Goal: Information Seeking & Learning: Learn about a topic

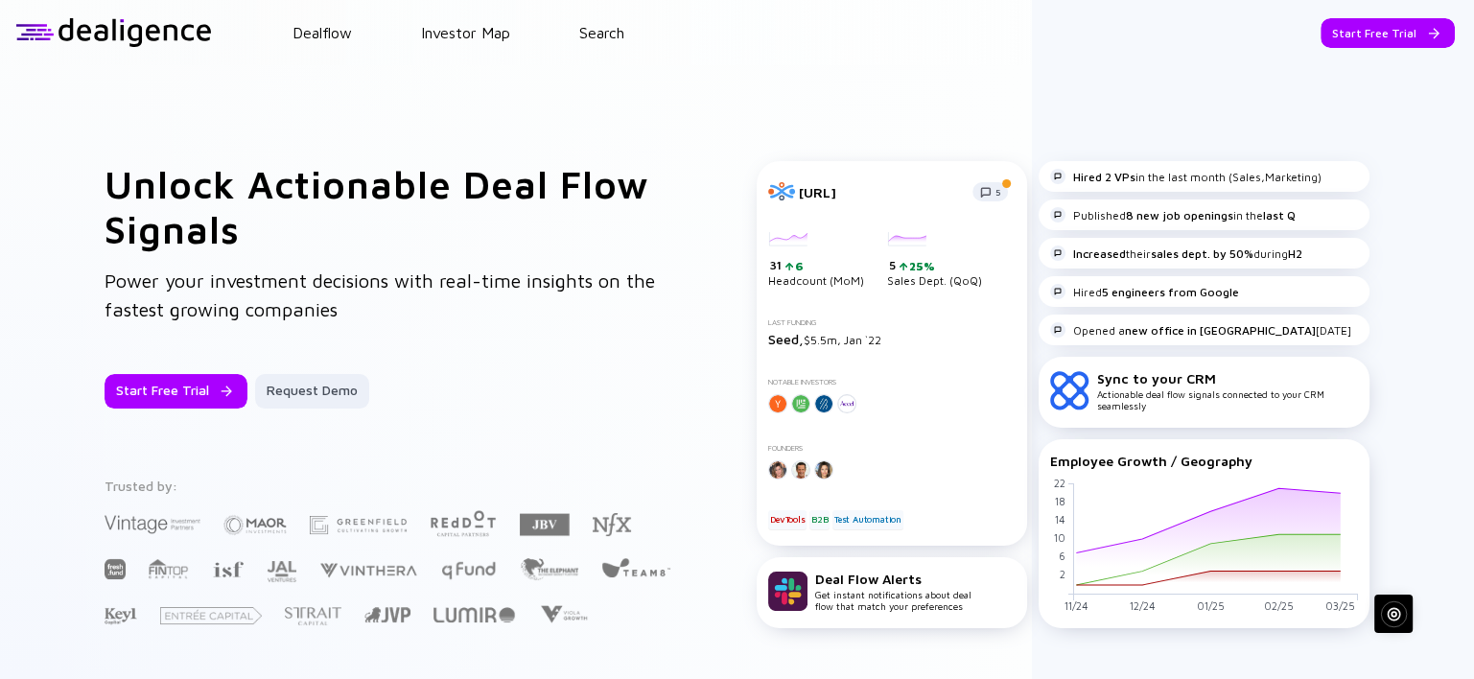
click at [586, 42] on header "Dealflow Investor Map Search Start Free Trial Dealflow Investor Map Start Free …" at bounding box center [737, 32] width 1474 height 65
click at [611, 33] on link "Search" at bounding box center [601, 32] width 45 height 17
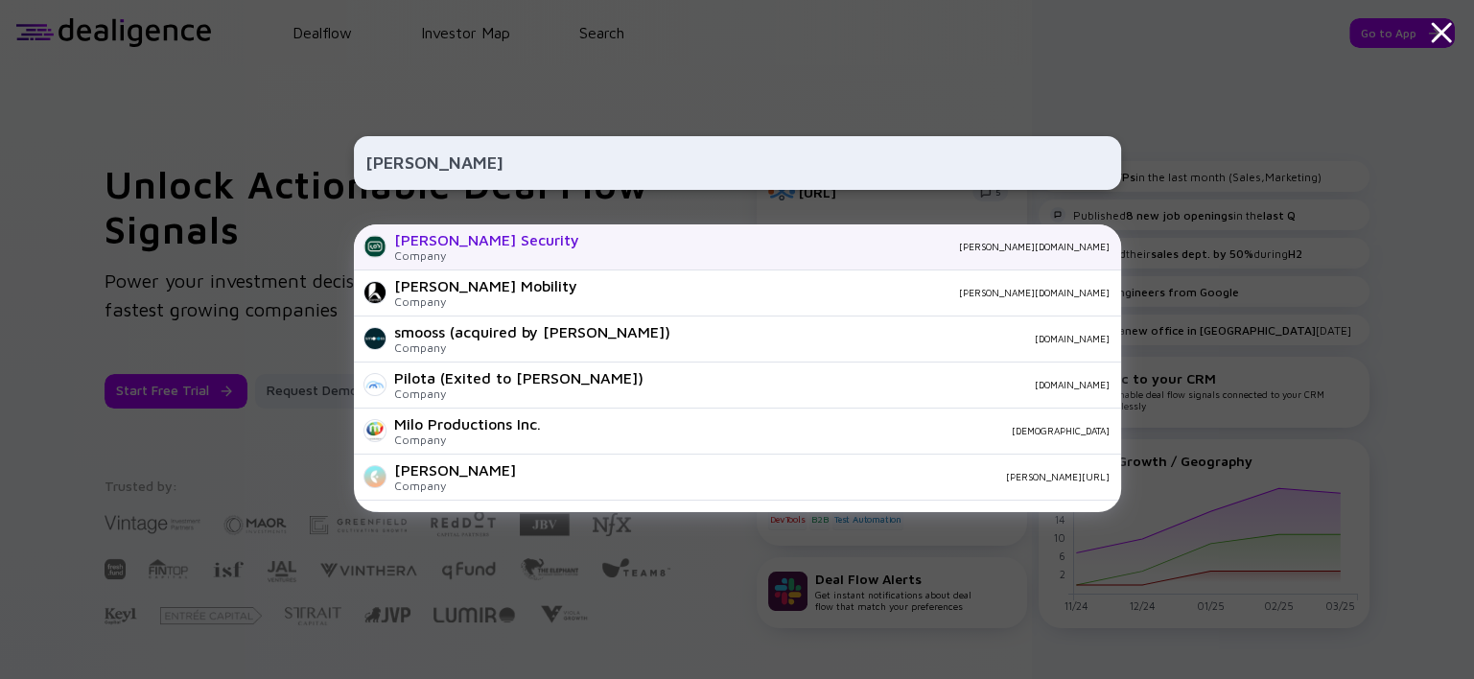
type input "hopper"
click at [506, 242] on div "Hopper Security" at bounding box center [486, 239] width 185 height 17
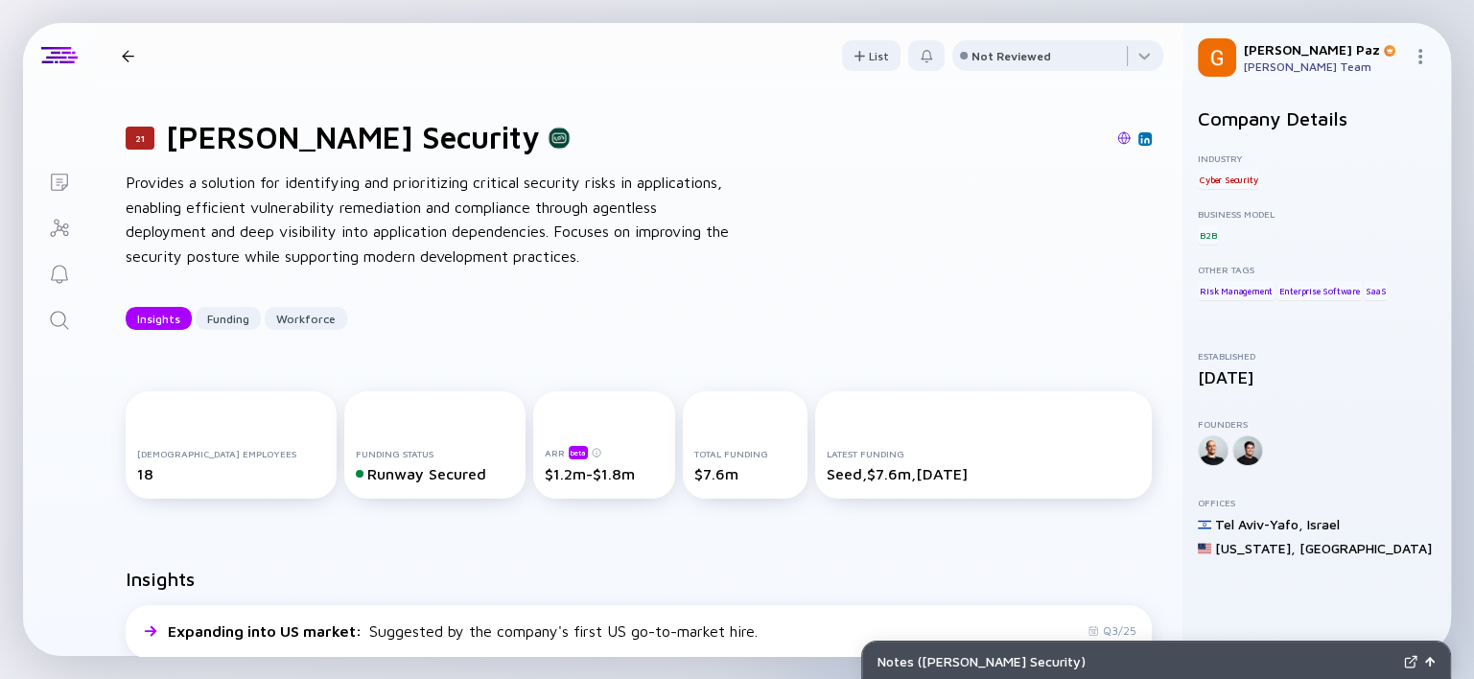
click at [1117, 138] on img at bounding box center [1123, 137] width 13 height 13
click at [60, 321] on icon "Search" at bounding box center [59, 320] width 23 height 23
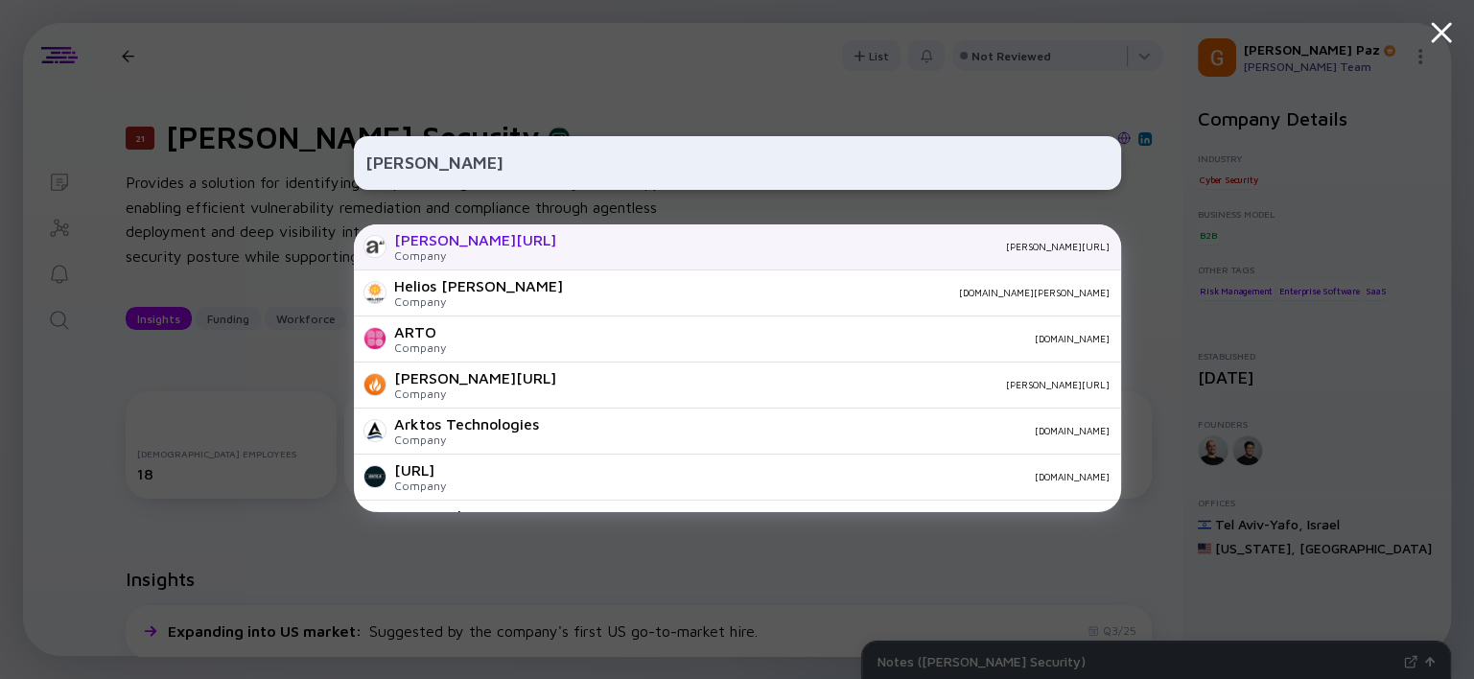
type input "ARATO"
click at [448, 242] on div "arato.ai" at bounding box center [475, 239] width 162 height 17
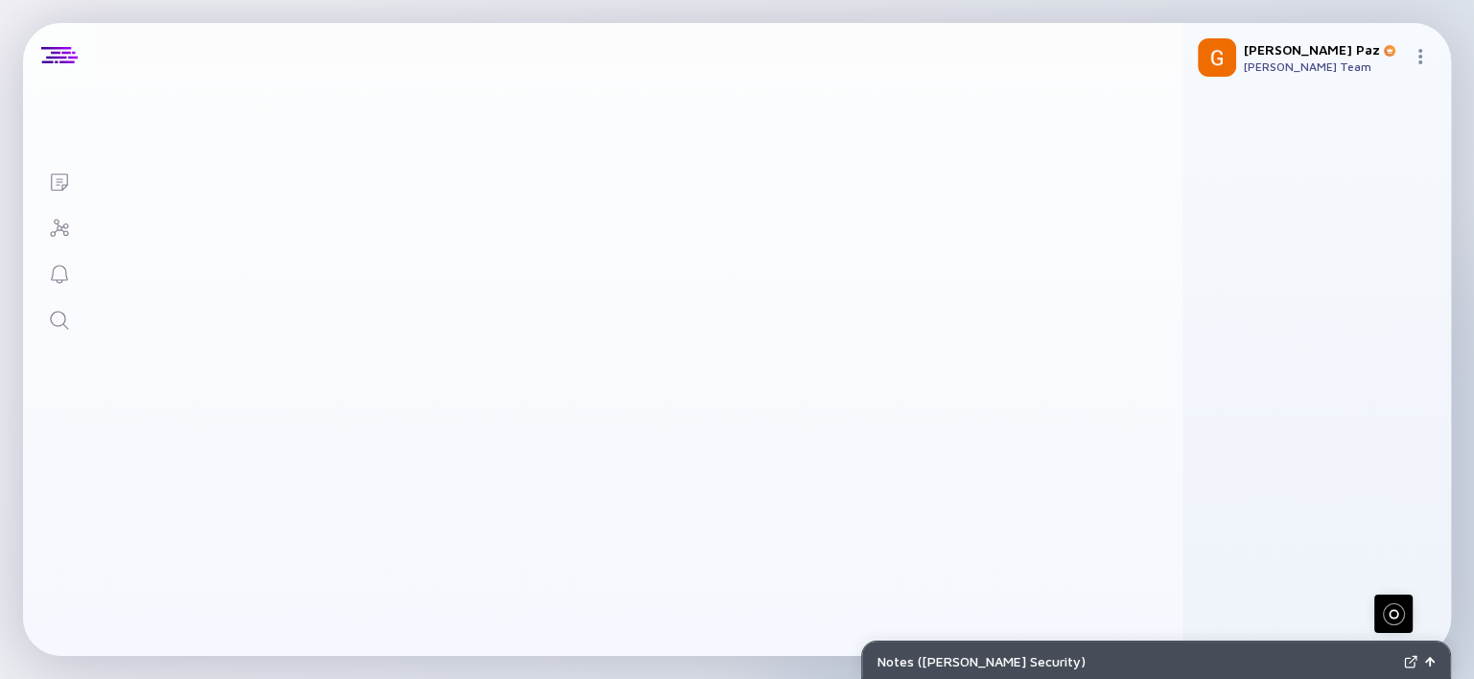
click at [448, 242] on div "Provides a solution for identifying and prioritizing critical security risks in…" at bounding box center [413, 220] width 614 height 98
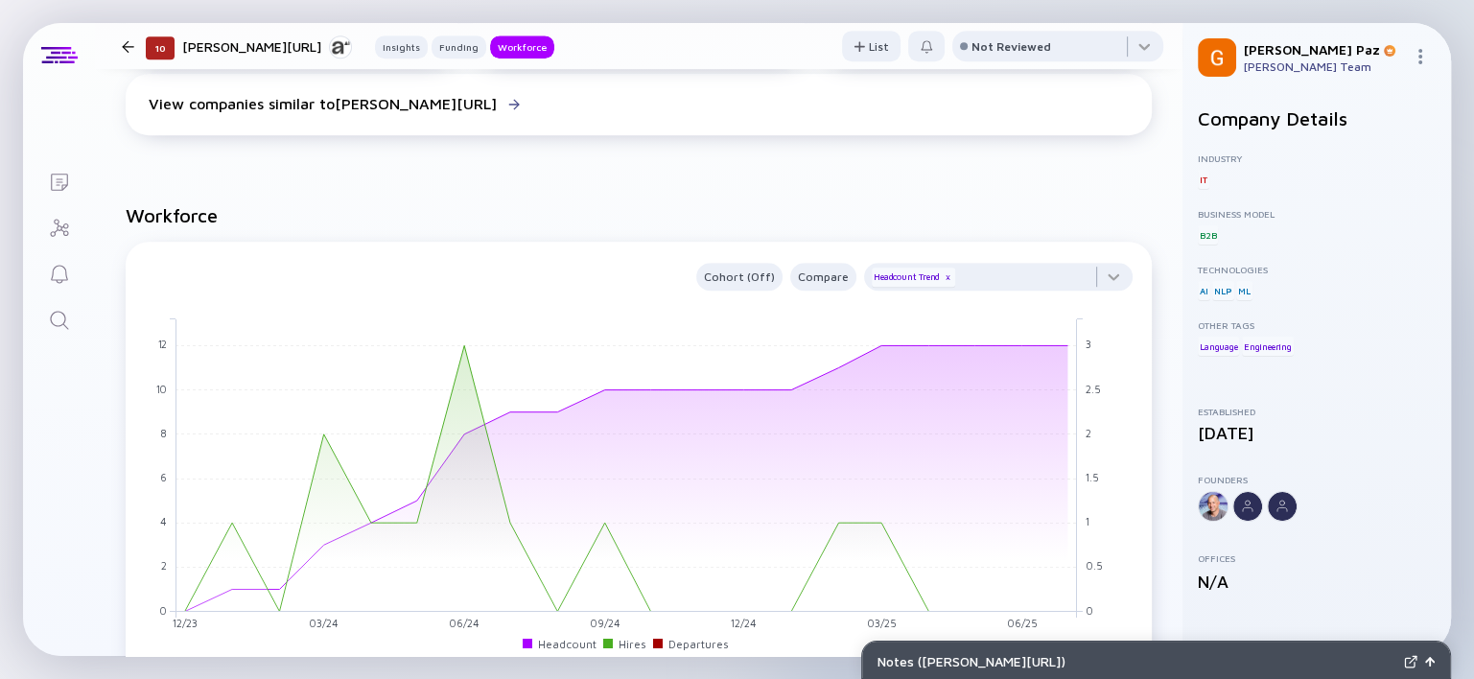
scroll to position [1201, 0]
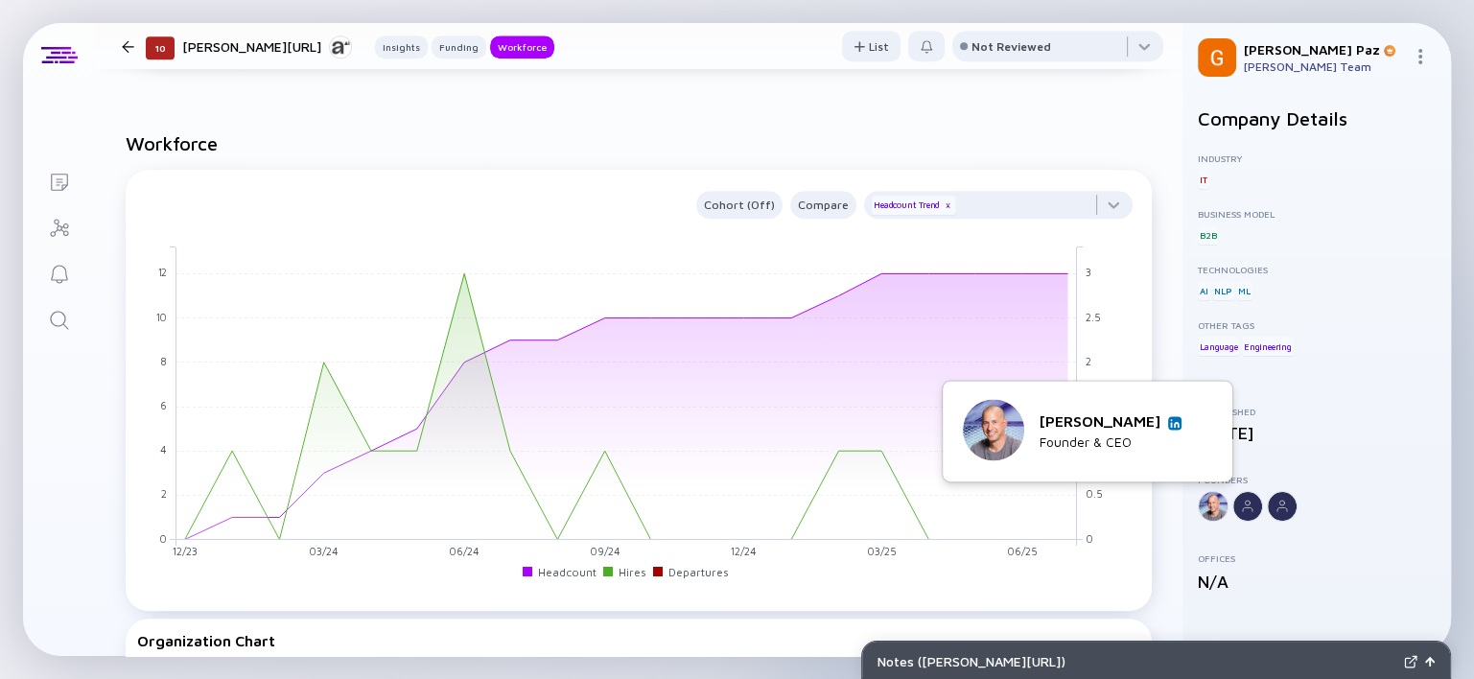
click at [1181, 419] on link at bounding box center [1174, 422] width 13 height 13
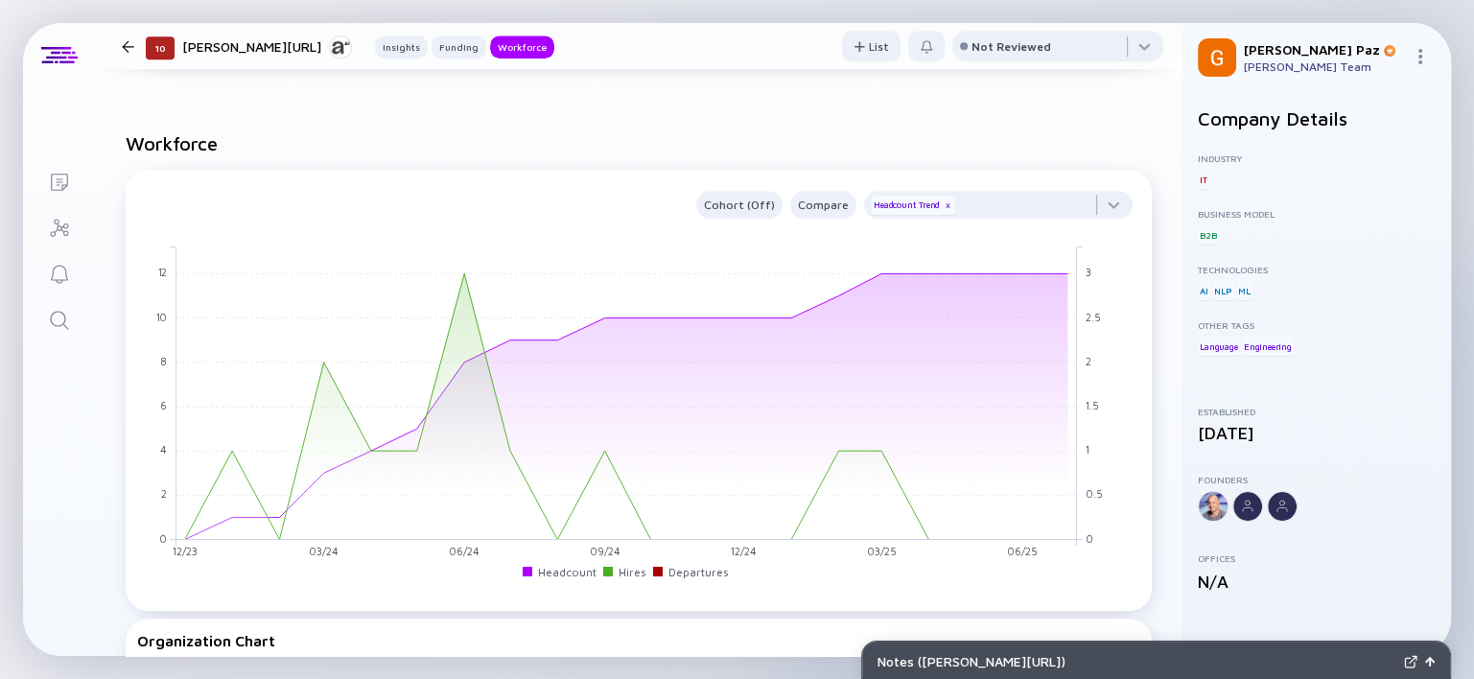
click at [59, 324] on icon "Search" at bounding box center [59, 320] width 18 height 18
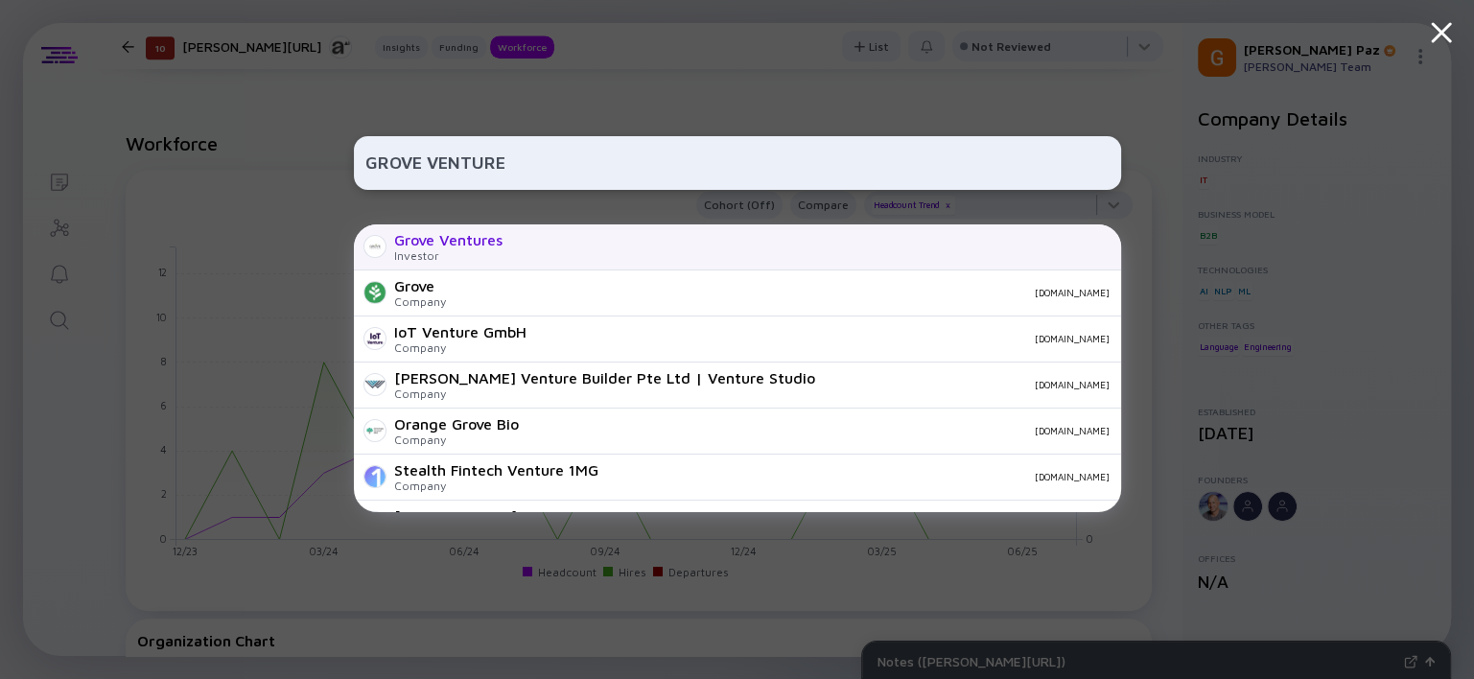
type input "GROVE VENTURE"
click at [480, 236] on div "Grove Ventures" at bounding box center [448, 239] width 108 height 17
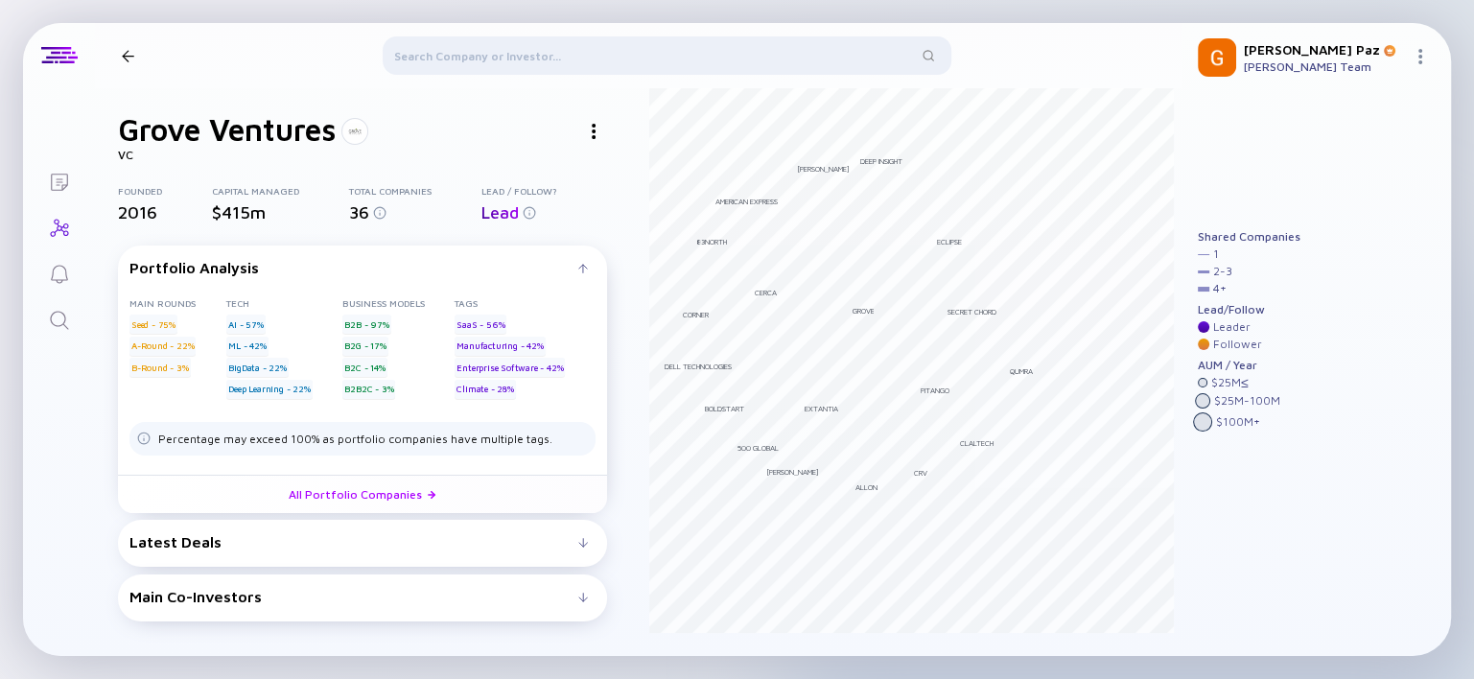
click at [458, 552] on div "Latest Deals LimitlessCNC Mar 2025 B2B Seed Subscription Service Enzymit Sep 20…" at bounding box center [362, 543] width 489 height 47
click at [585, 538] on div at bounding box center [583, 543] width 10 height 10
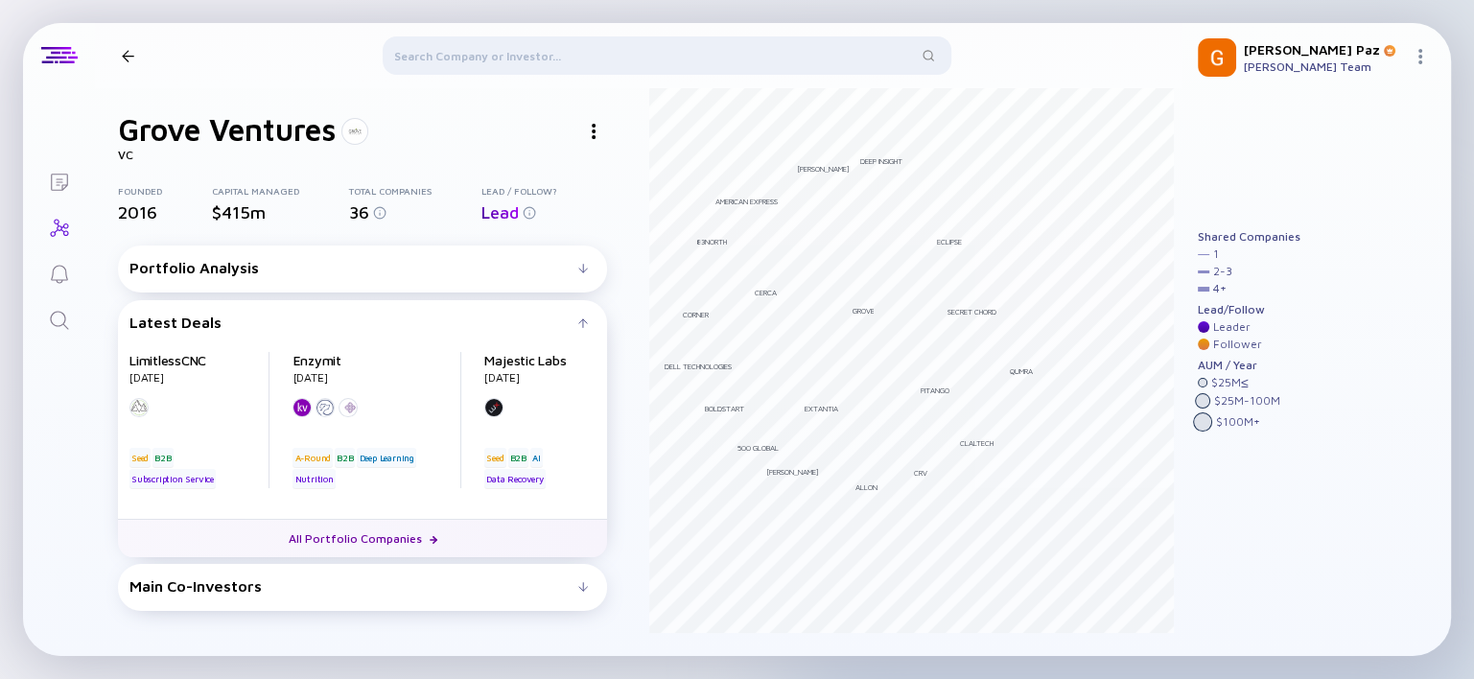
click at [387, 543] on link "All Portfolio Companies" at bounding box center [362, 538] width 489 height 38
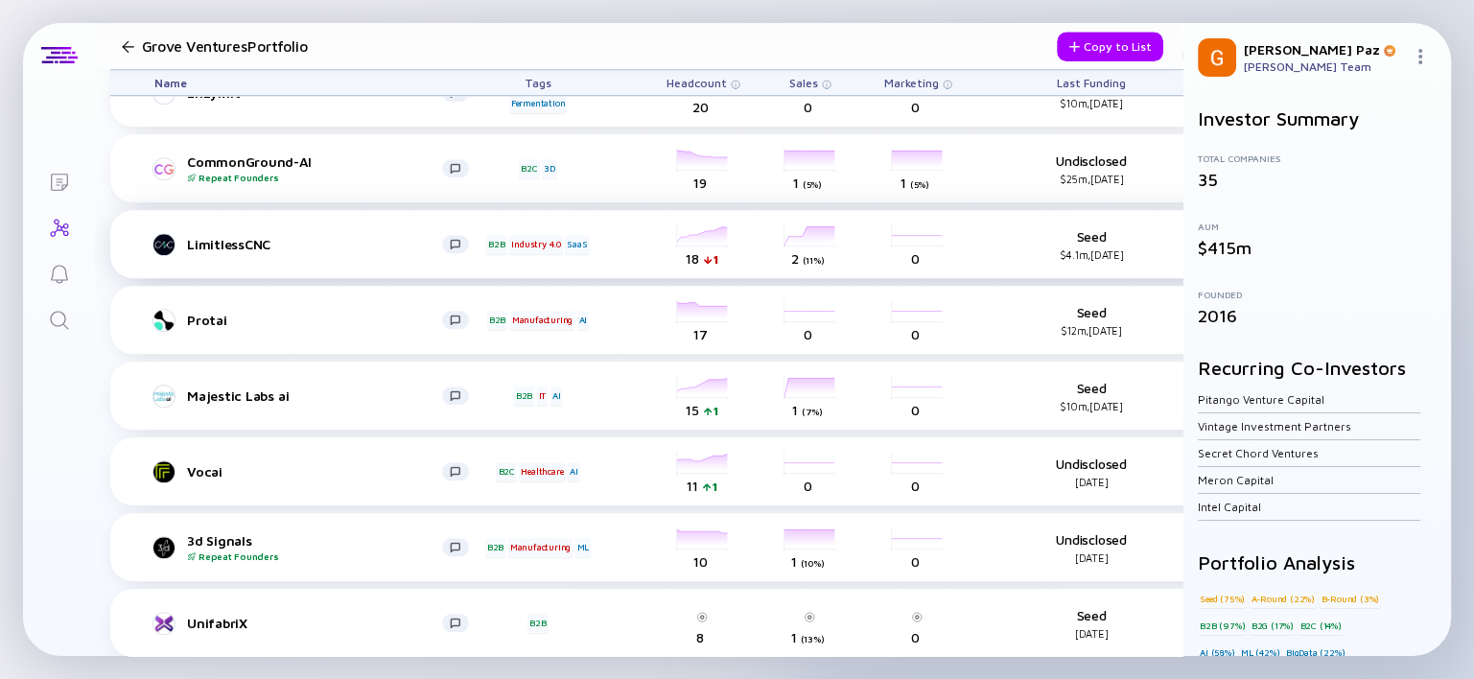
scroll to position [1529, 0]
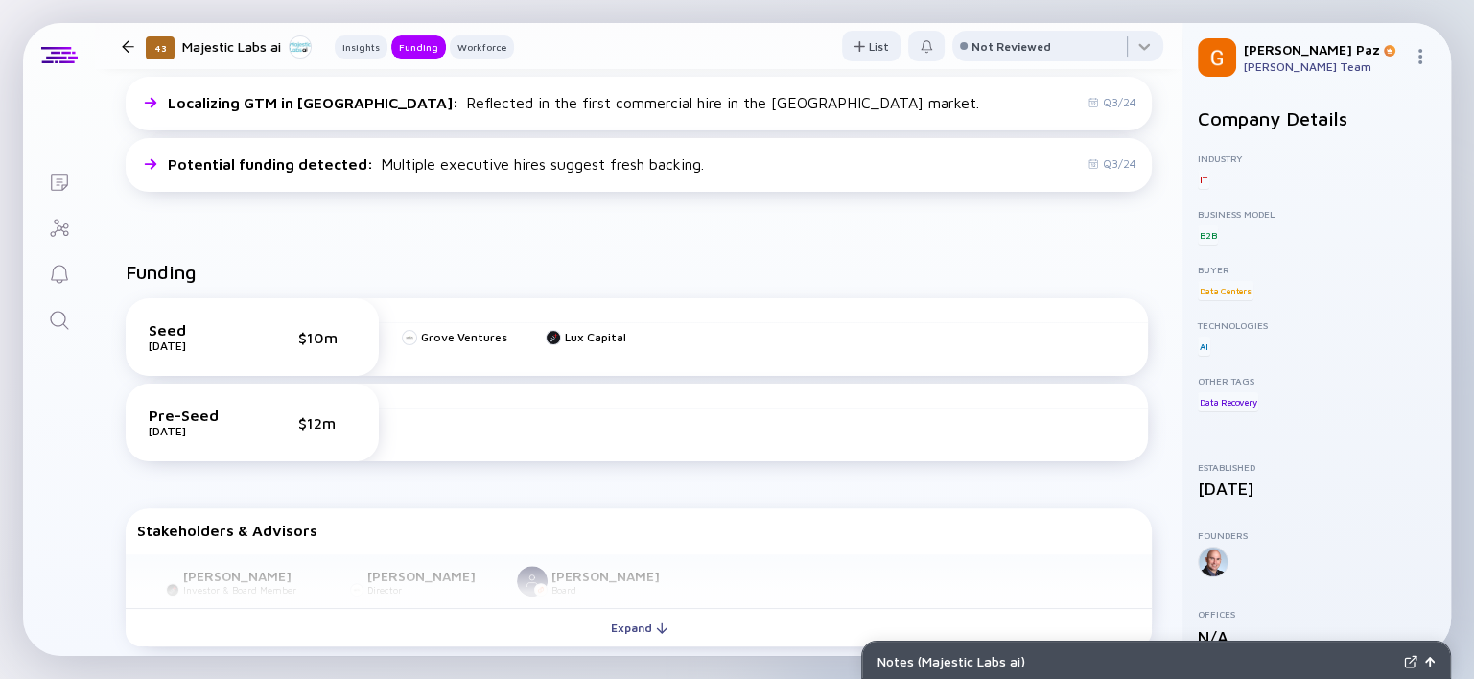
scroll to position [599, 0]
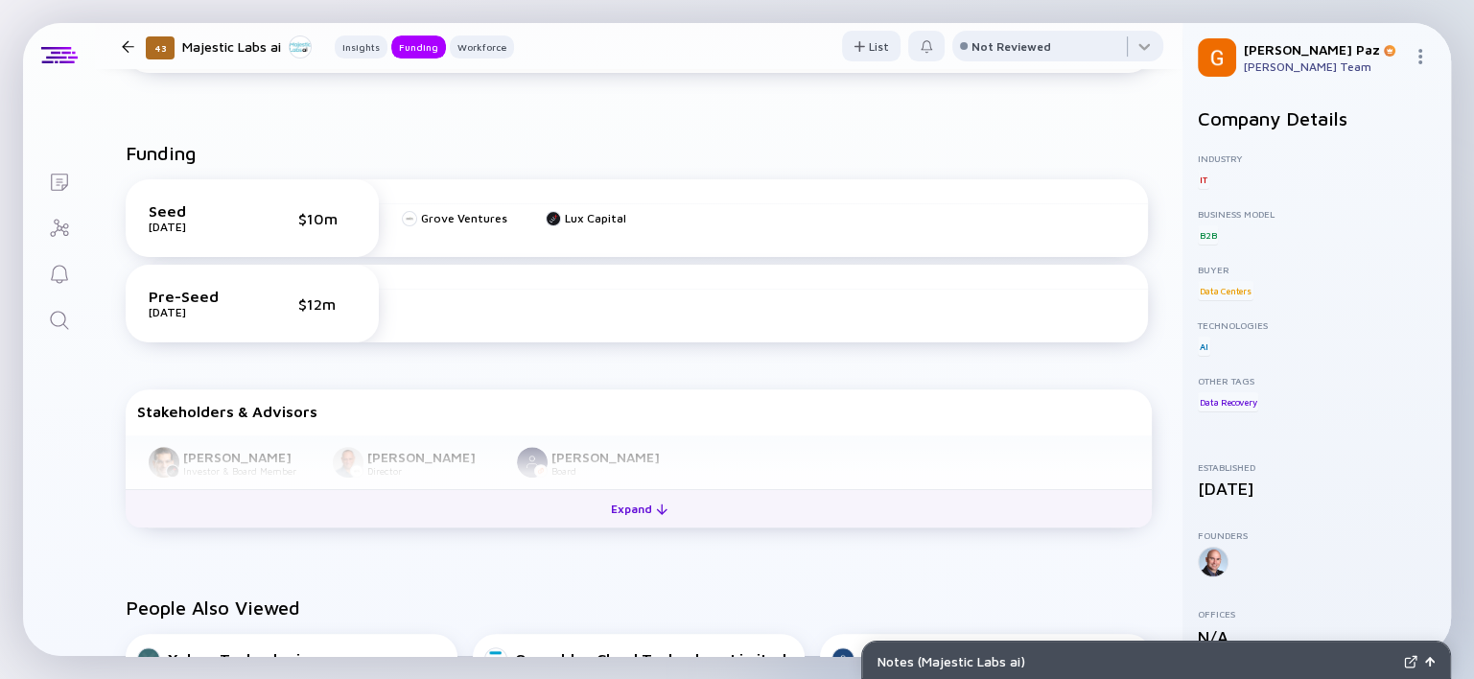
click at [620, 508] on div "Expand" at bounding box center [639, 509] width 80 height 30
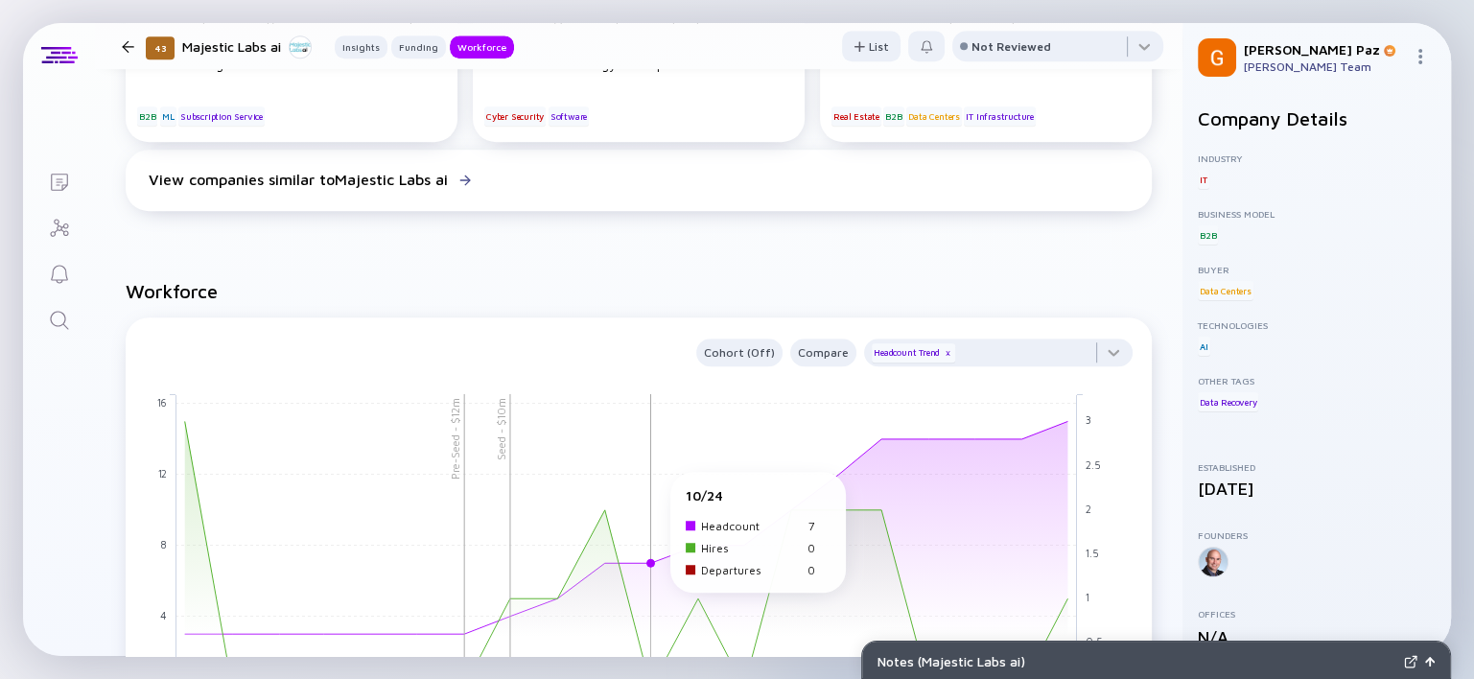
scroll to position [1558, 0]
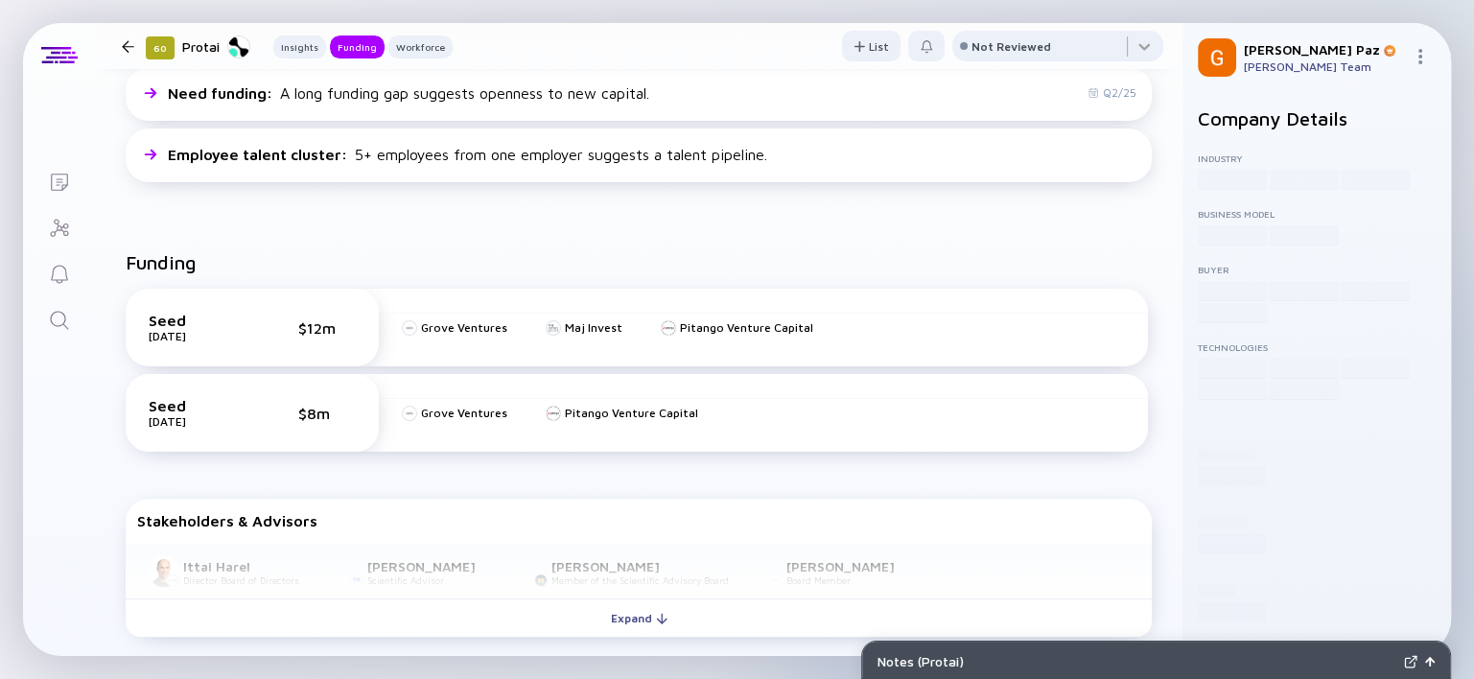
scroll to position [840, 0]
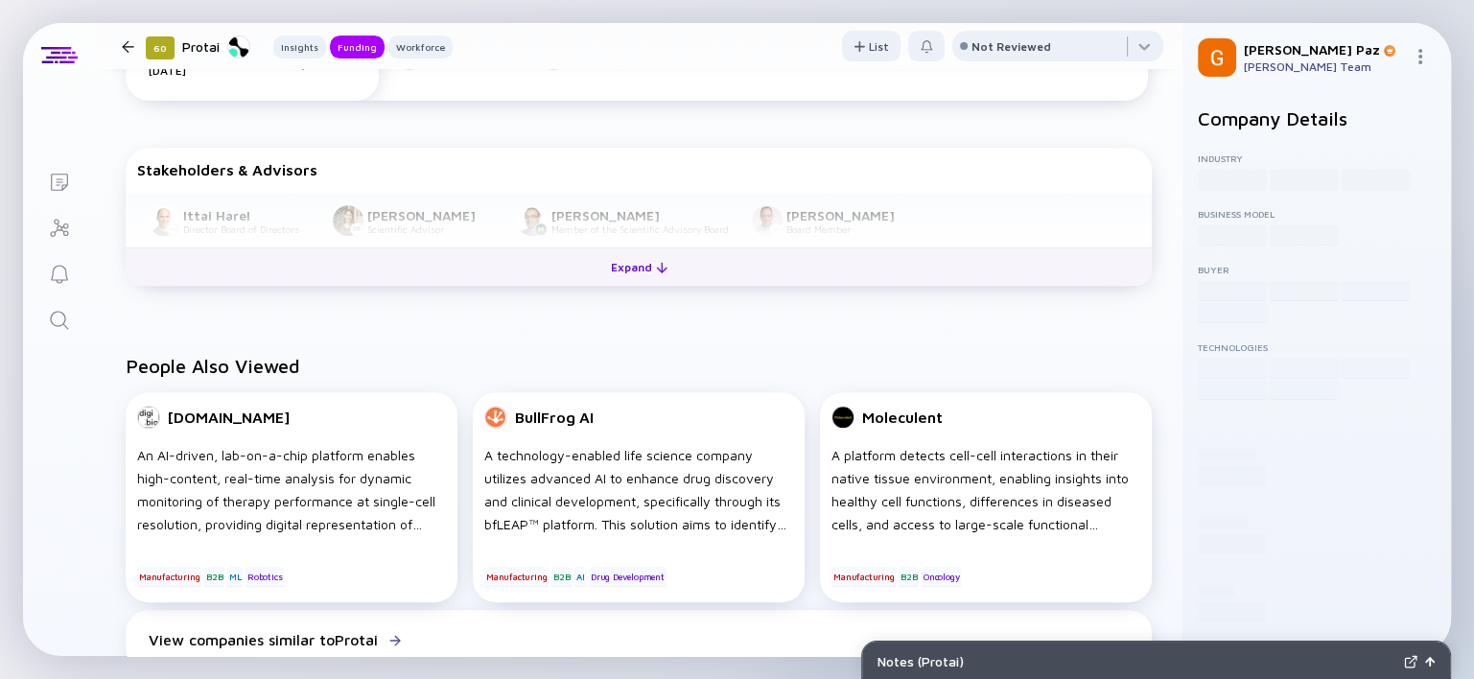
click at [558, 262] on button "Expand" at bounding box center [639, 266] width 1026 height 38
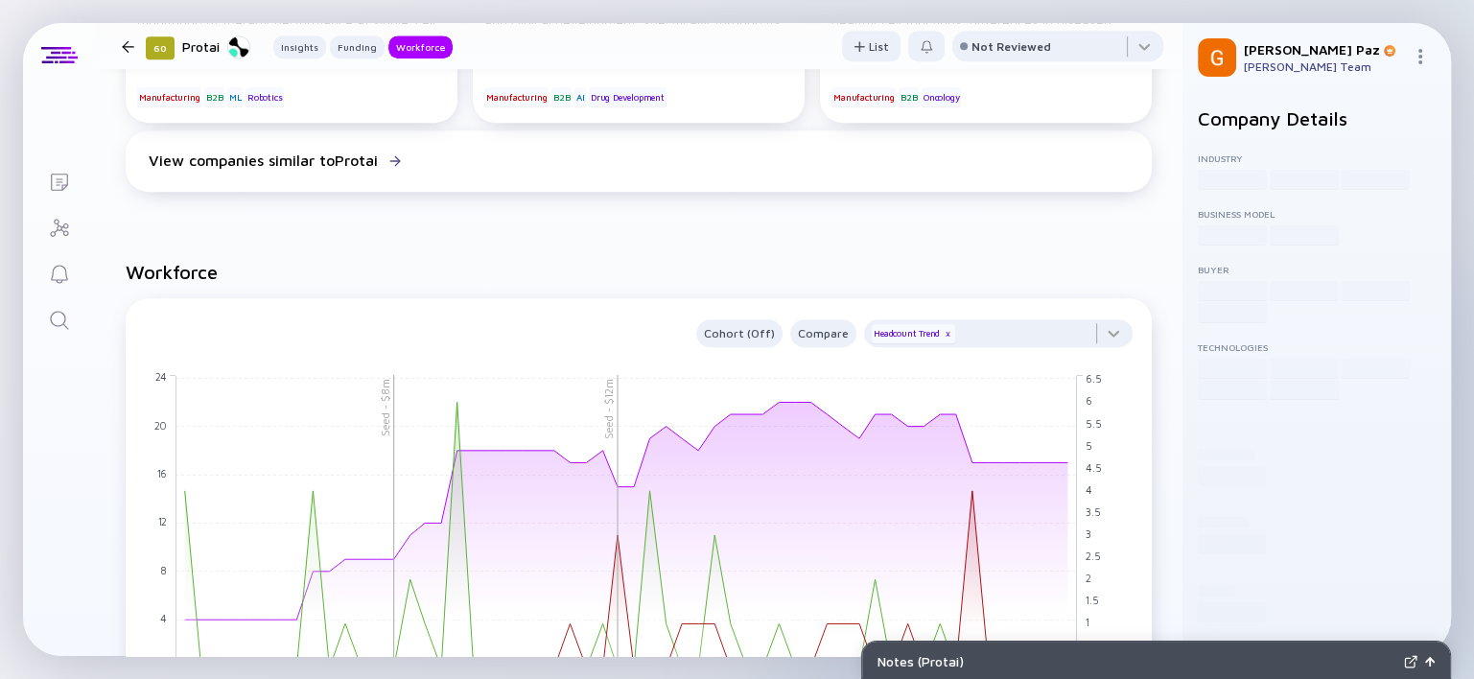
scroll to position [1439, 0]
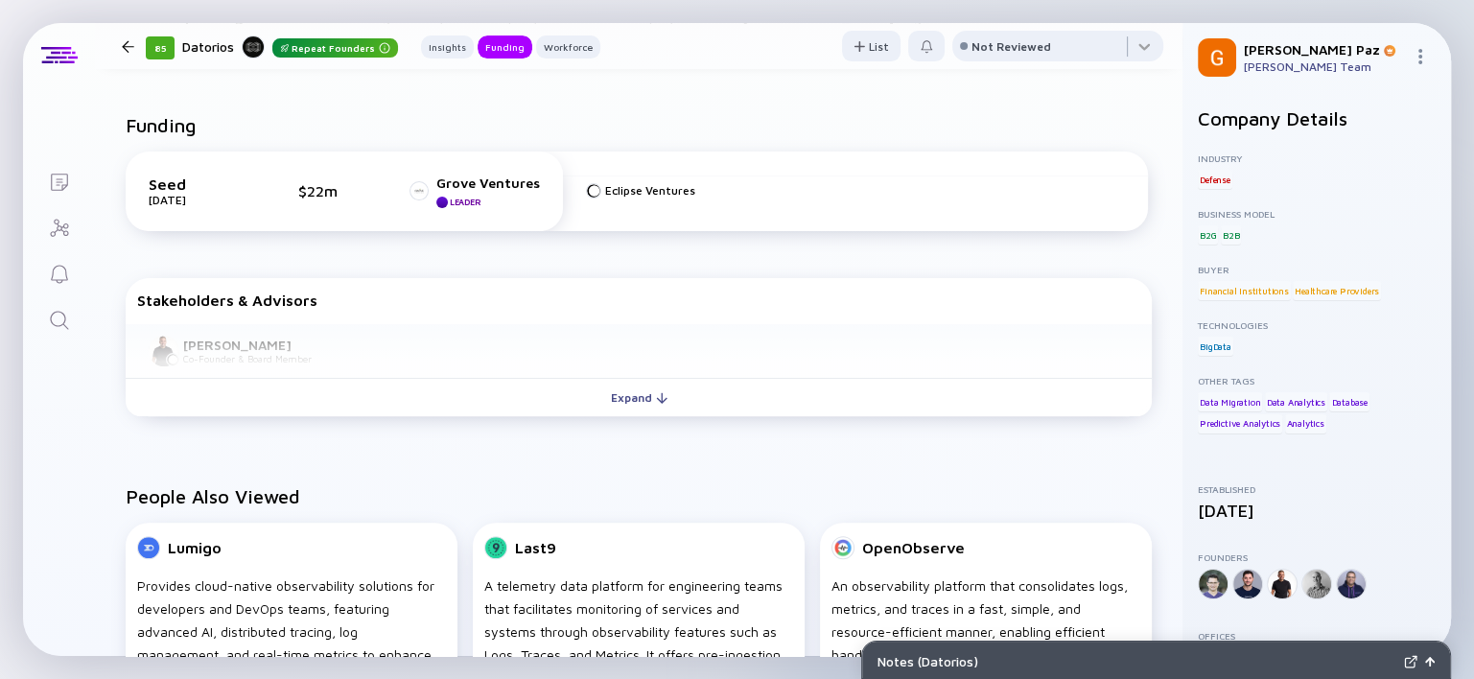
scroll to position [719, 0]
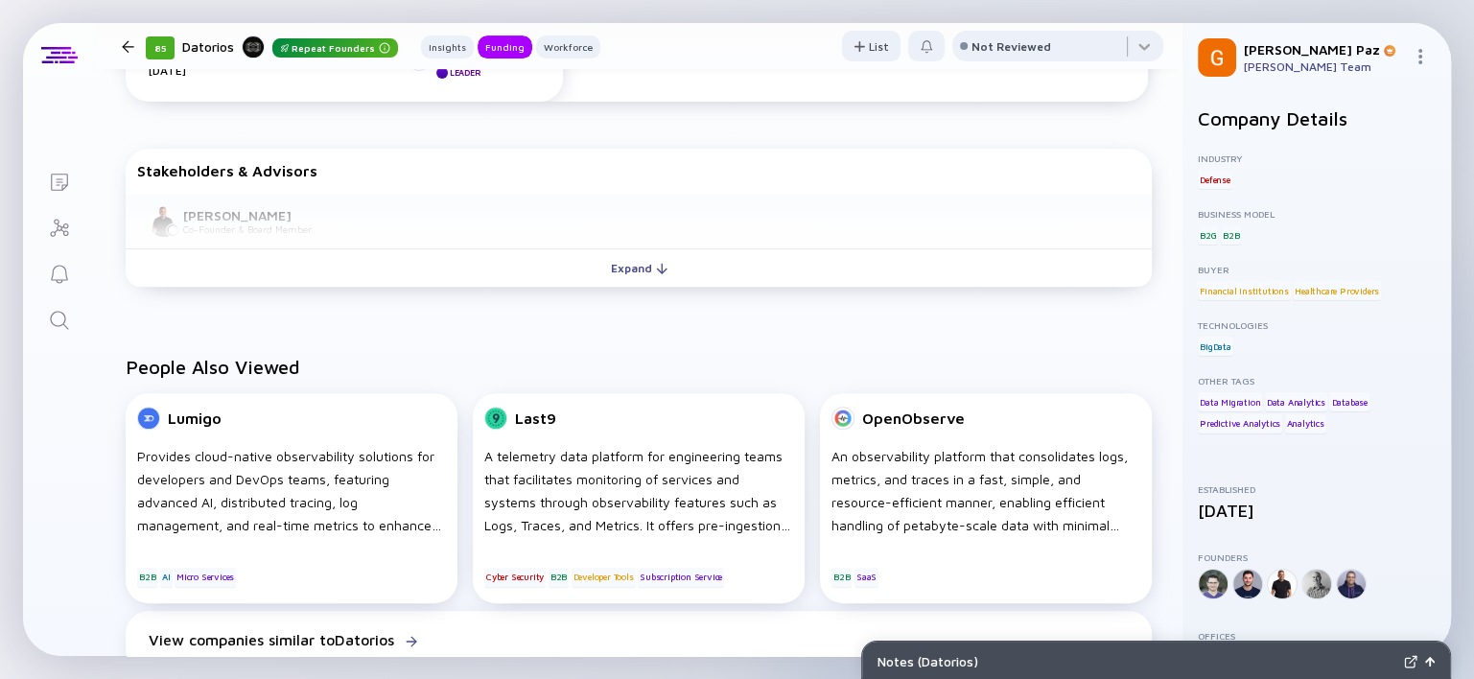
click at [425, 246] on div "Lior Susan Co-Founder & Board Member" at bounding box center [639, 222] width 1026 height 55
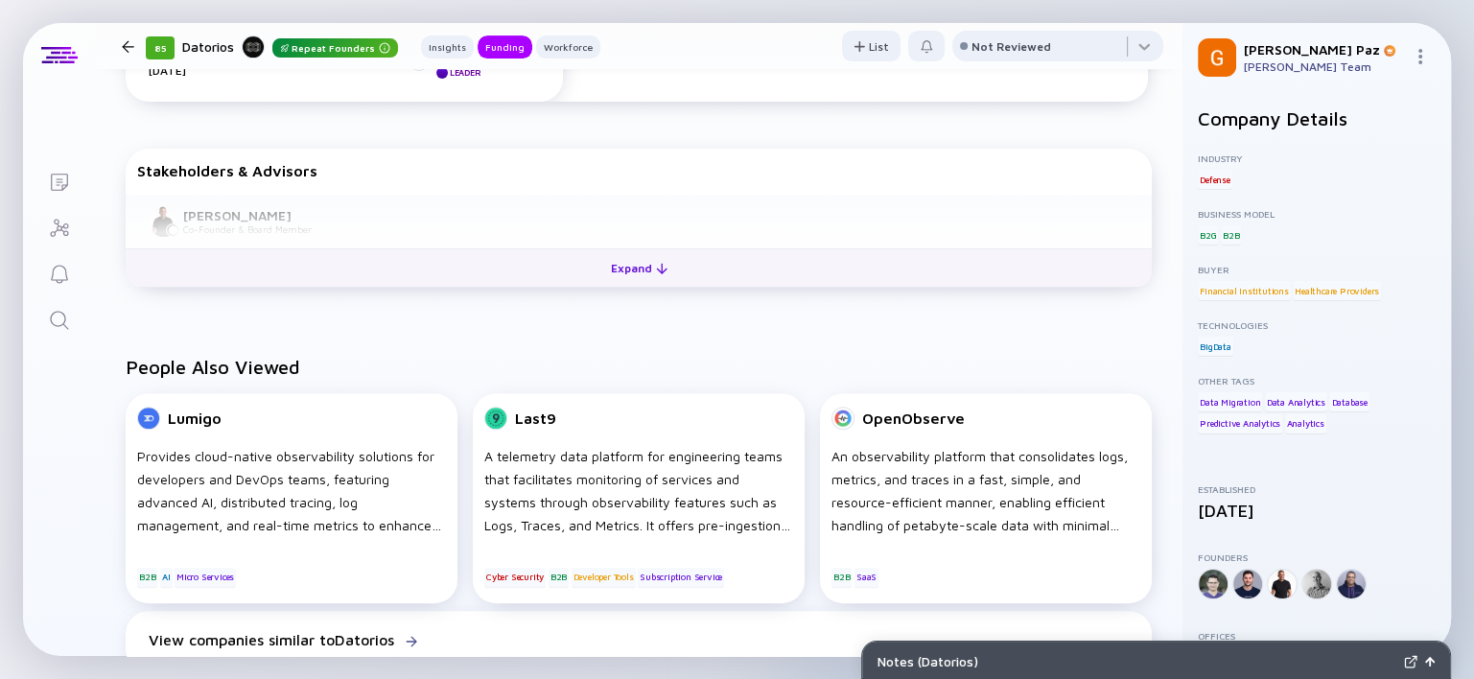
click at [433, 262] on button "Expand" at bounding box center [639, 267] width 1026 height 38
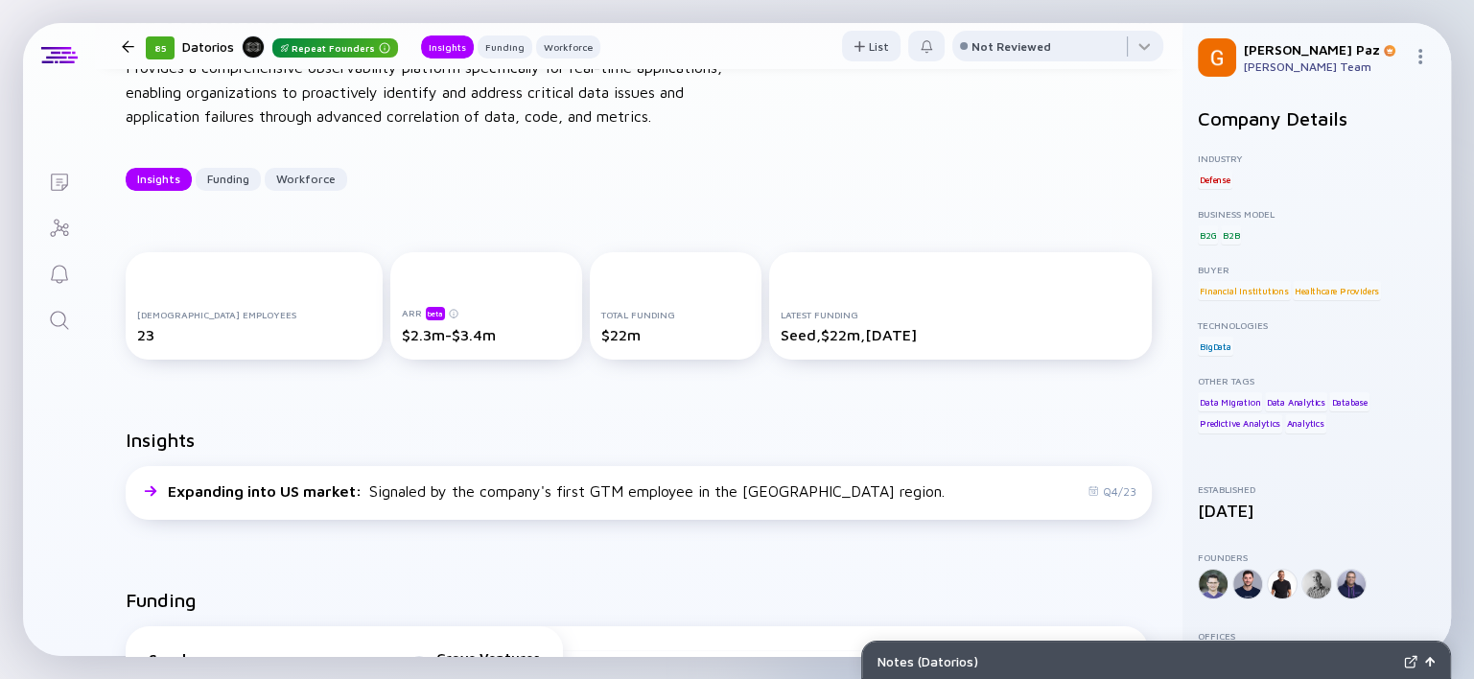
scroll to position [0, 0]
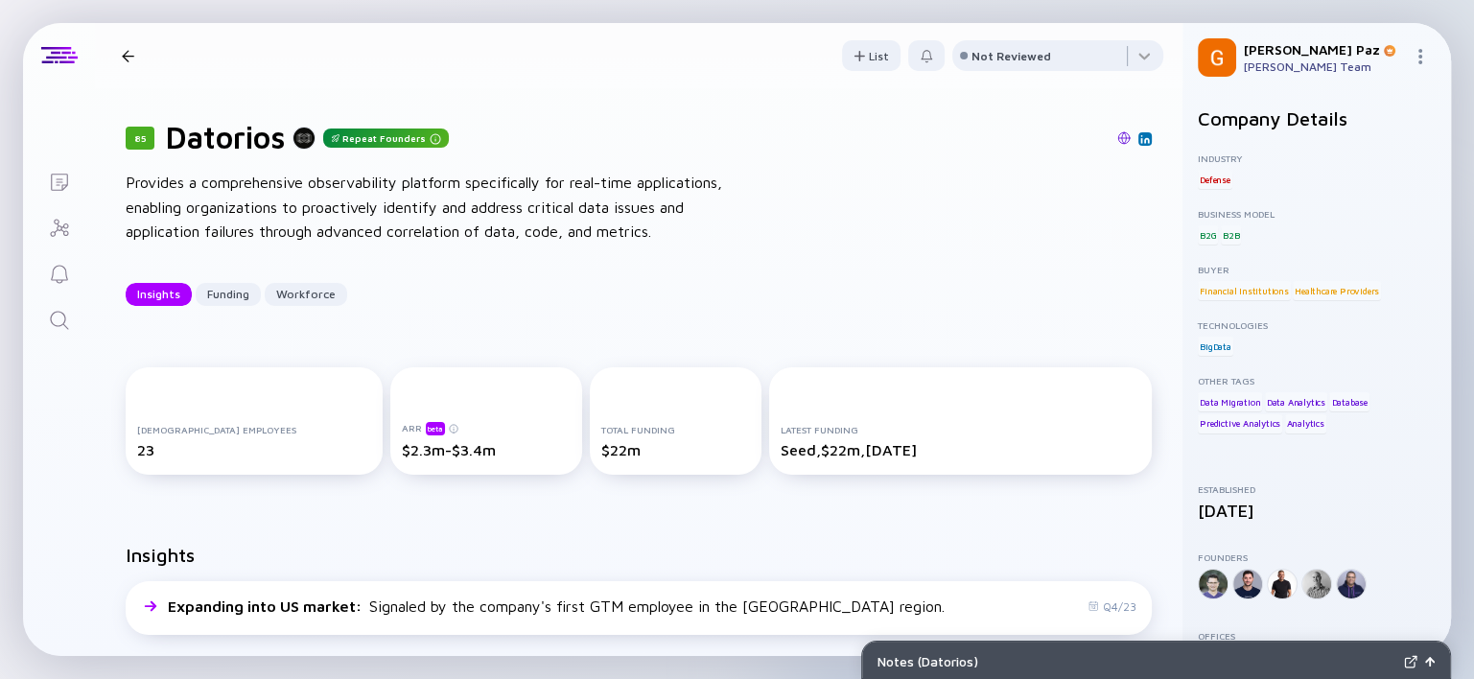
click at [1117, 136] on img at bounding box center [1123, 137] width 13 height 13
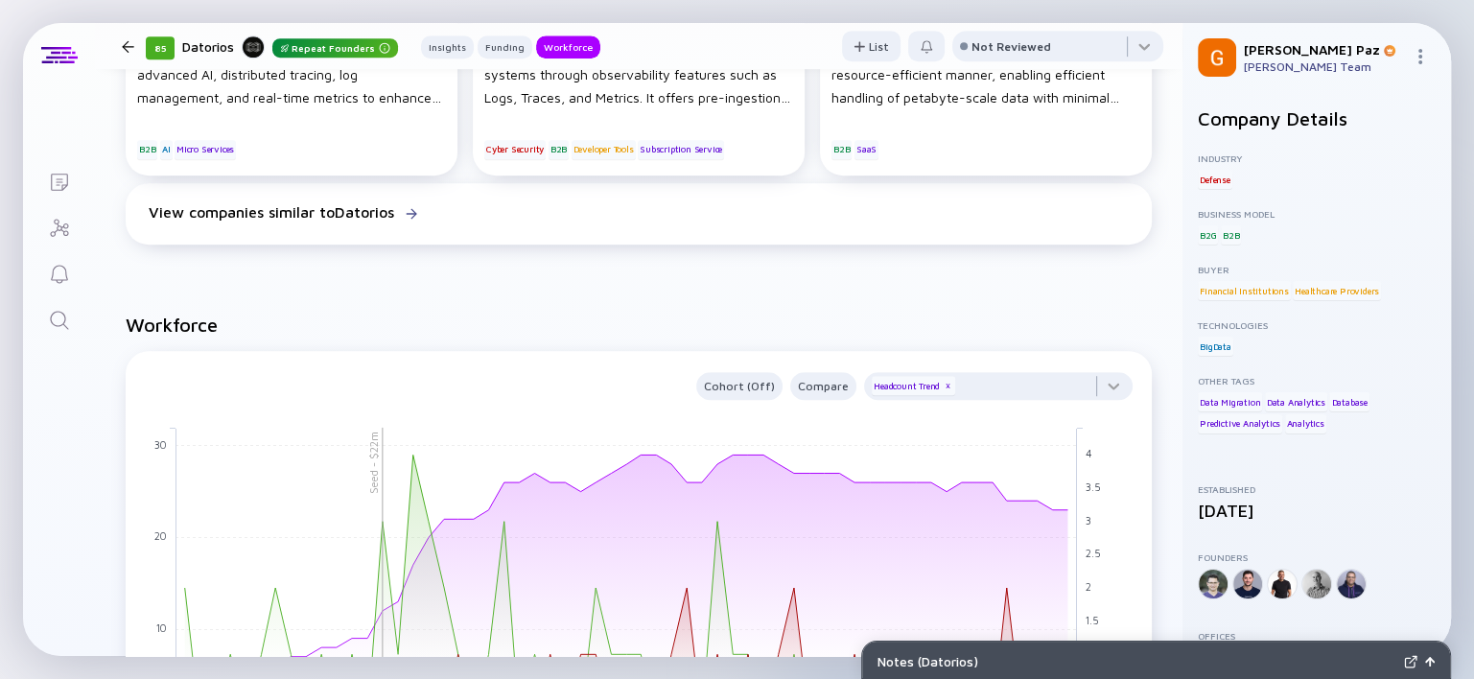
scroll to position [1078, 0]
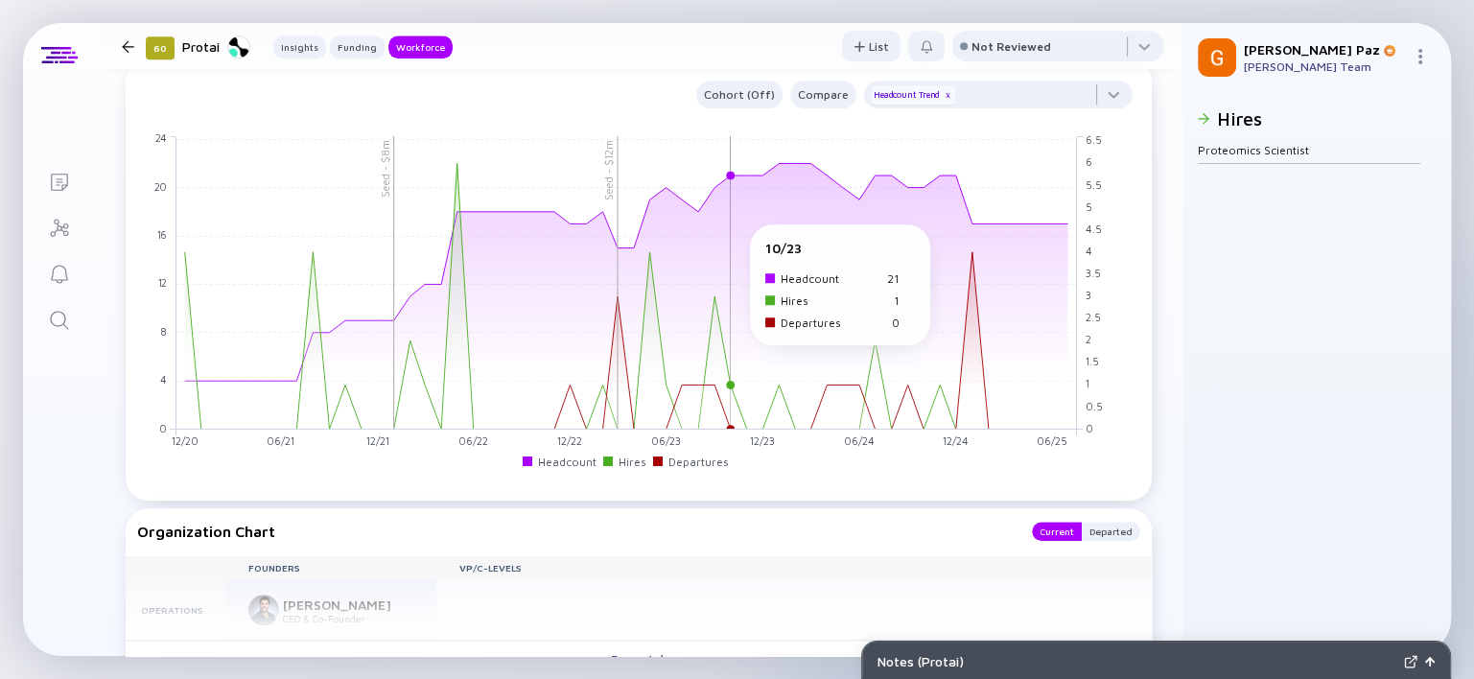
scroll to position [1799, 0]
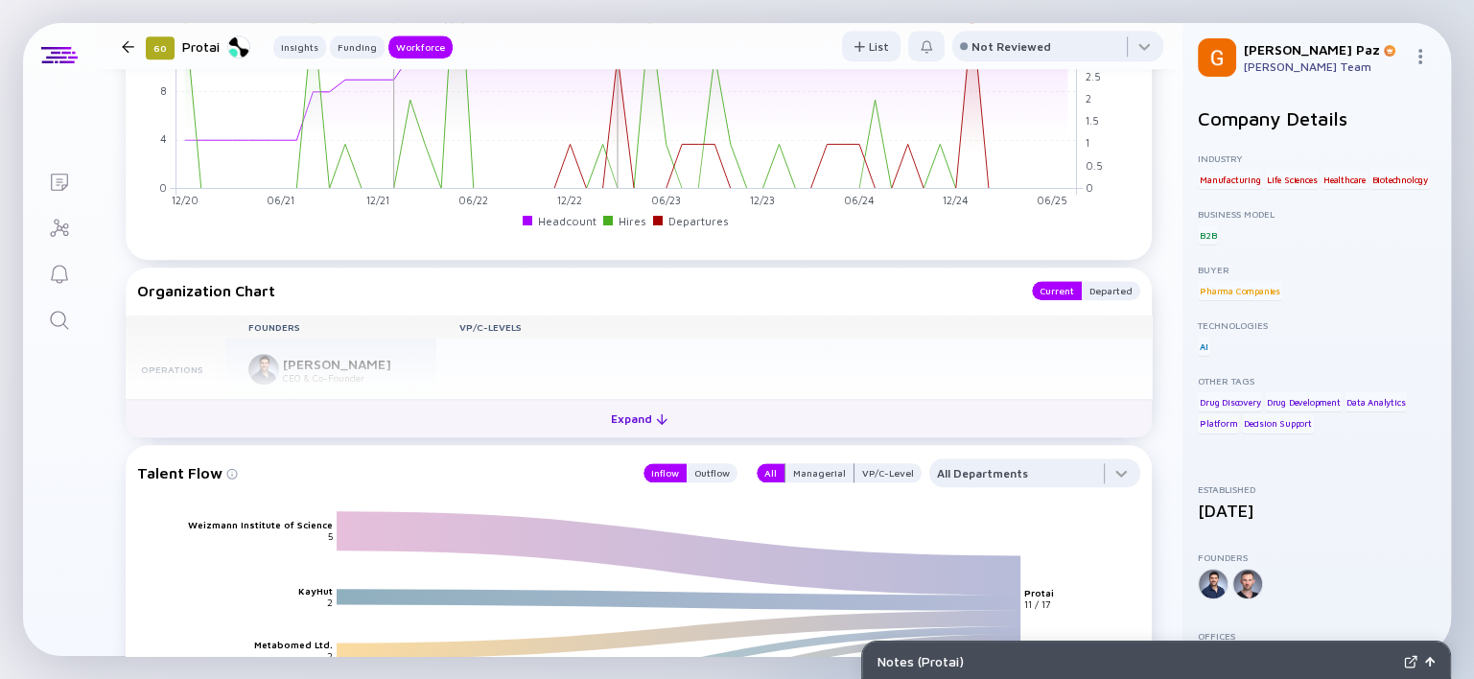
click at [659, 399] on button "Expand" at bounding box center [639, 418] width 1026 height 38
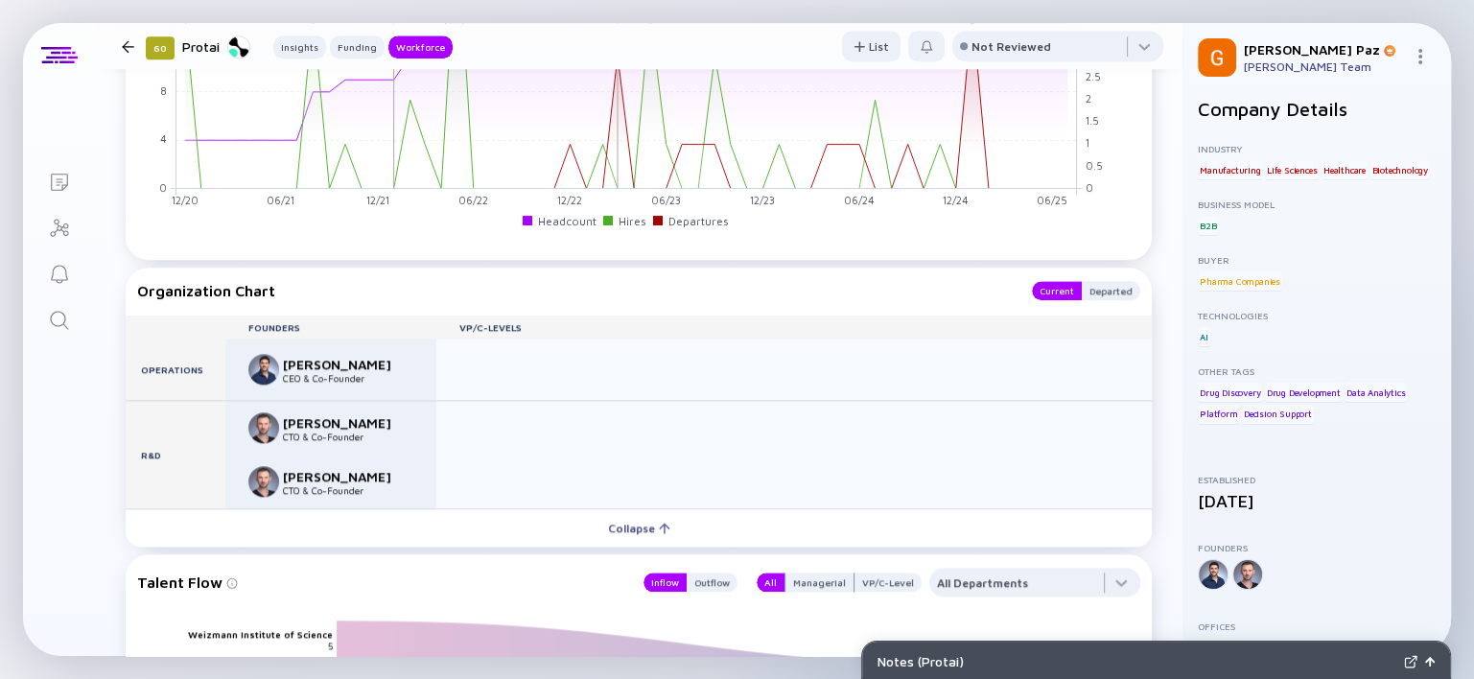
scroll to position [31, 0]
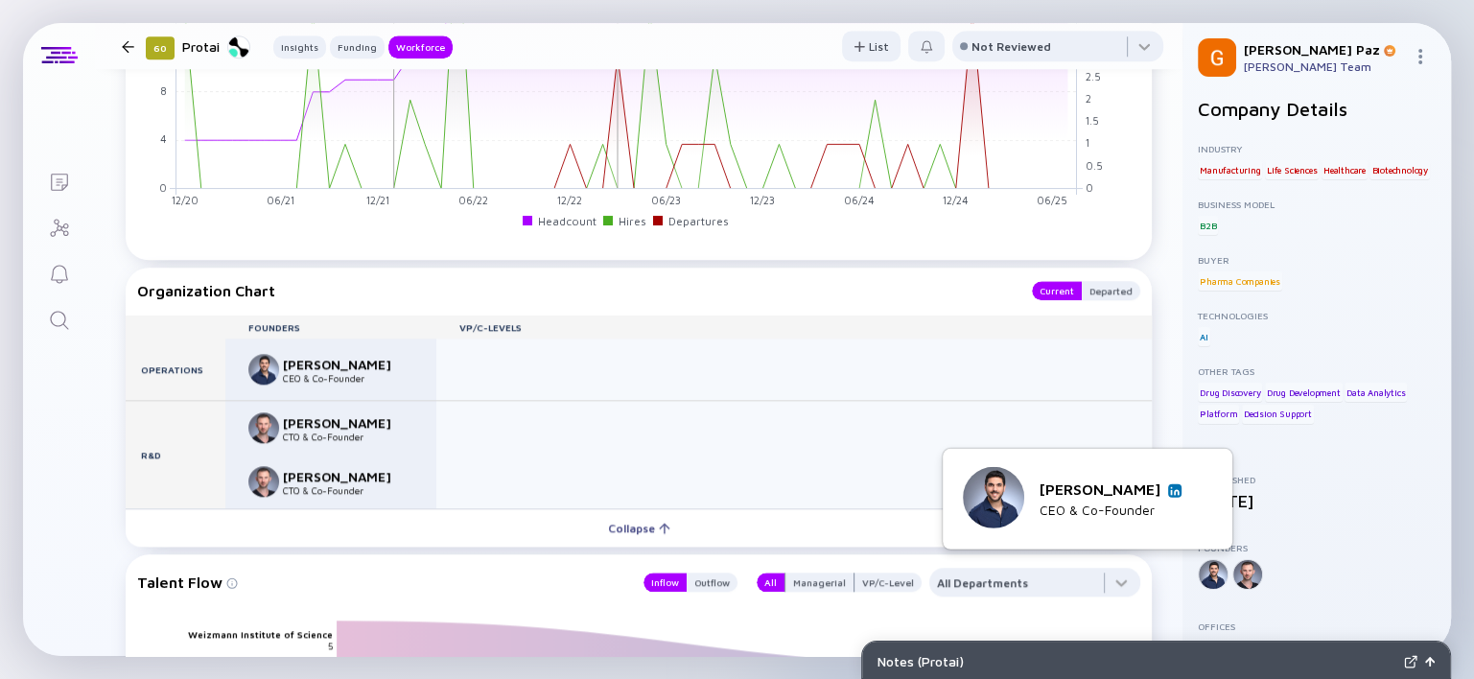
click at [1170, 491] on img at bounding box center [1175, 490] width 10 height 10
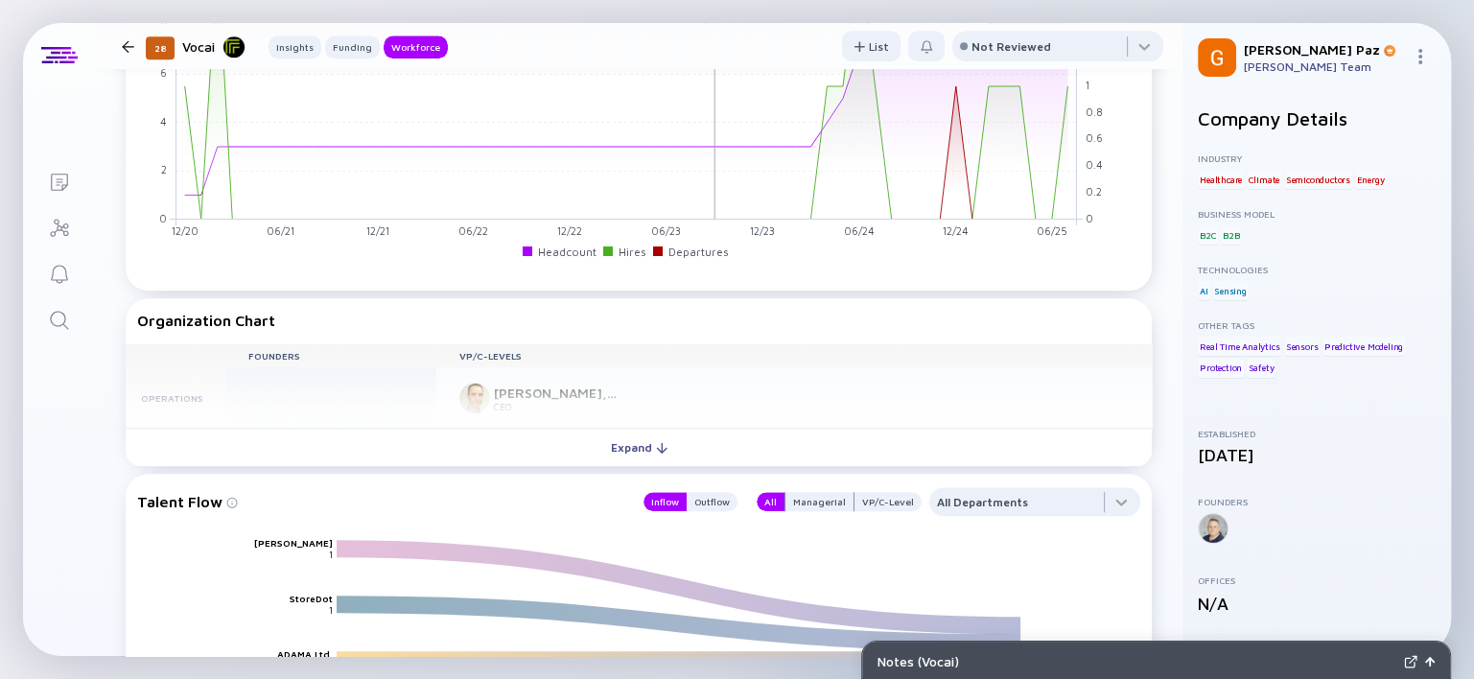
scroll to position [1678, 0]
